Goal: Information Seeking & Learning: Learn about a topic

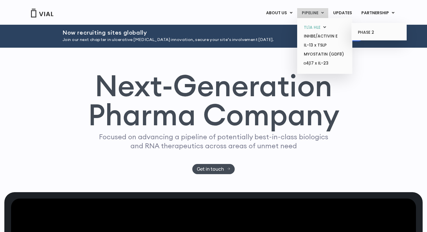
click at [313, 27] on link "TL1A HLE" at bounding box center [324, 27] width 51 height 9
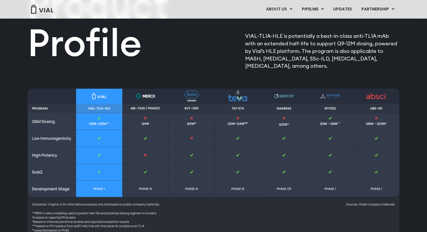
scroll to position [734, 0]
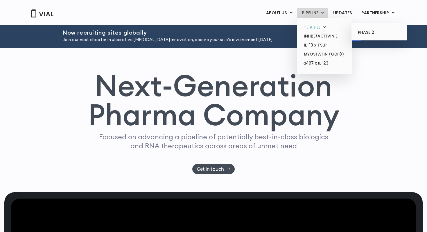
click at [315, 28] on link "TL1A HLE" at bounding box center [324, 27] width 51 height 9
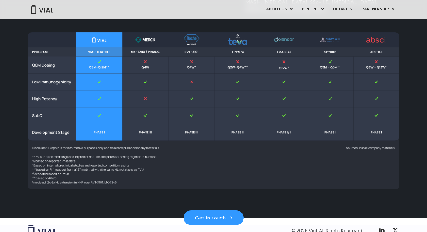
scroll to position [791, 0]
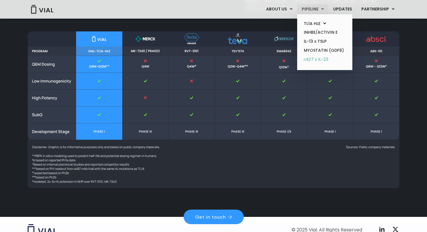
click at [325, 61] on link "α4β7 x IL-23" at bounding box center [324, 59] width 51 height 9
